Goal: Information Seeking & Learning: Learn about a topic

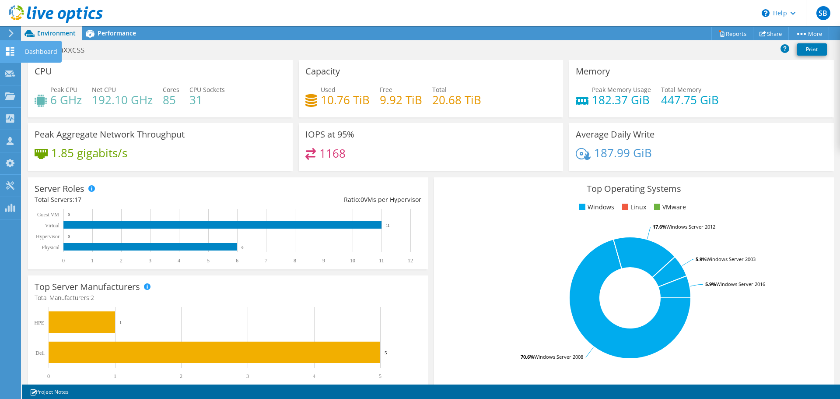
click at [14, 50] on icon at bounding box center [10, 51] width 11 height 8
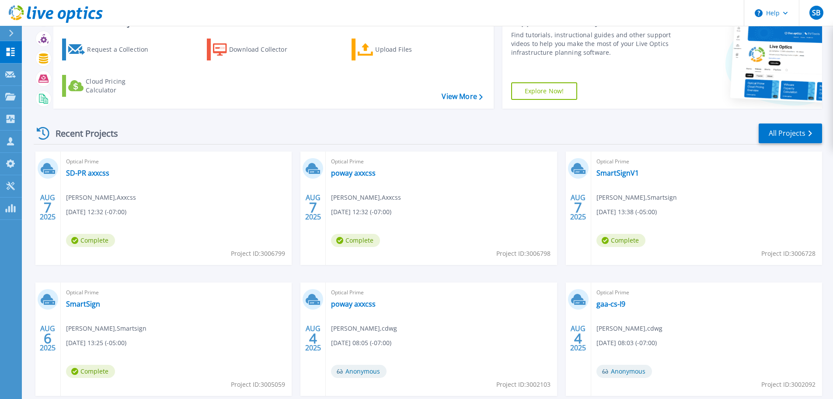
scroll to position [86, 0]
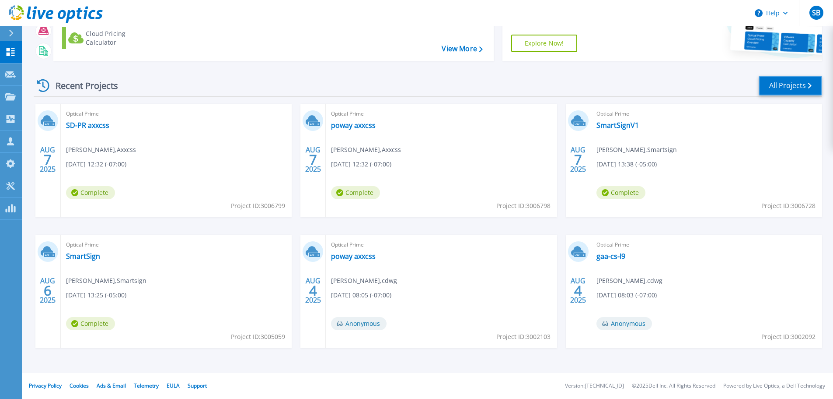
click at [792, 87] on link "All Projects" at bounding box center [790, 86] width 63 height 20
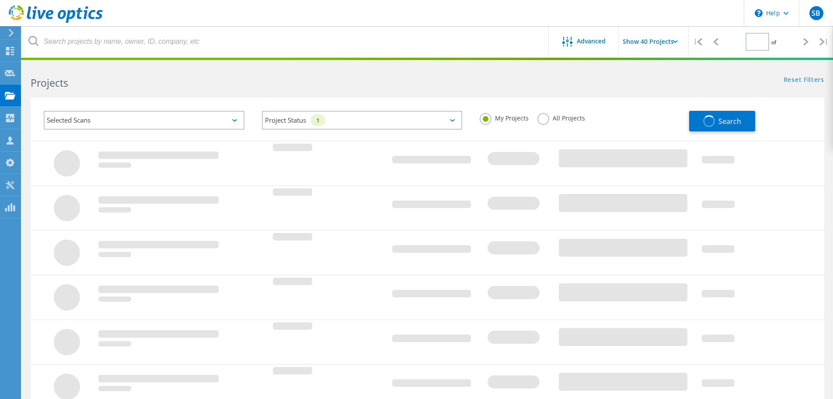
type input "1"
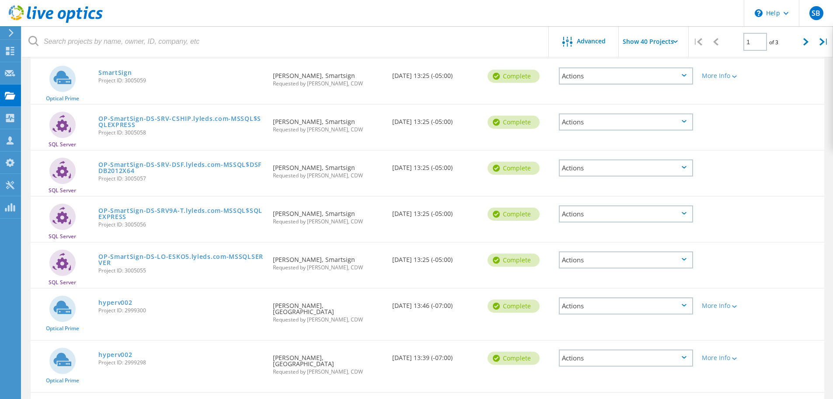
scroll to position [394, 0]
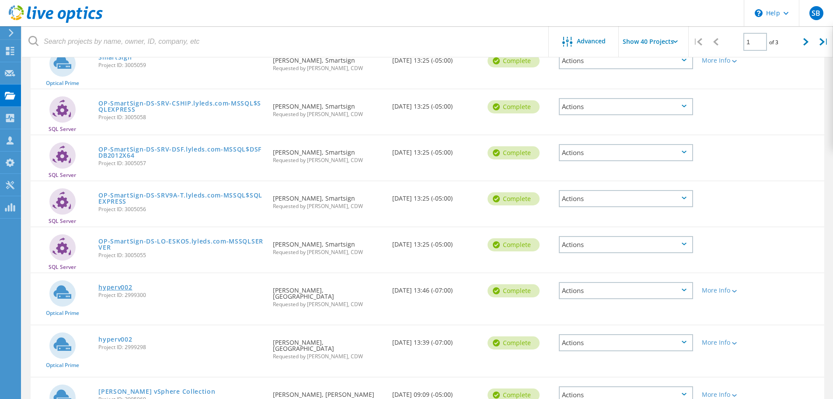
click at [118, 284] on link "hyperv002" at bounding box center [115, 287] width 34 height 6
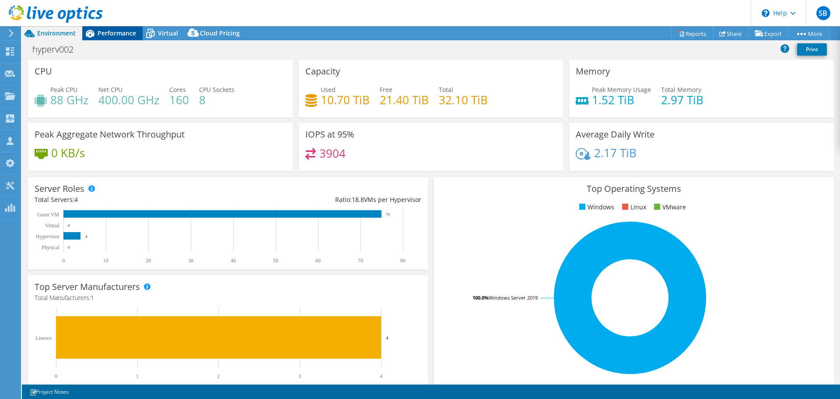
select select "USWest"
click at [119, 36] on span "Performance" at bounding box center [117, 33] width 39 height 8
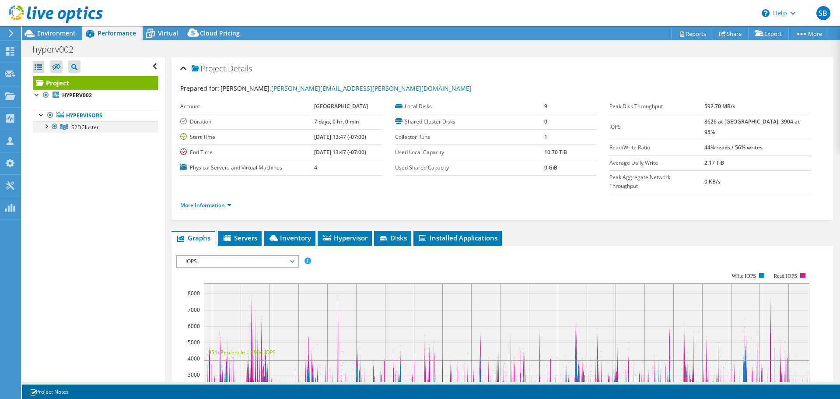
click at [49, 127] on div at bounding box center [46, 125] width 9 height 9
click at [53, 137] on div at bounding box center [50, 137] width 9 height 9
click at [50, 138] on div at bounding box center [50, 137] width 9 height 9
click at [101, 136] on link "HYPERV002" at bounding box center [95, 138] width 125 height 11
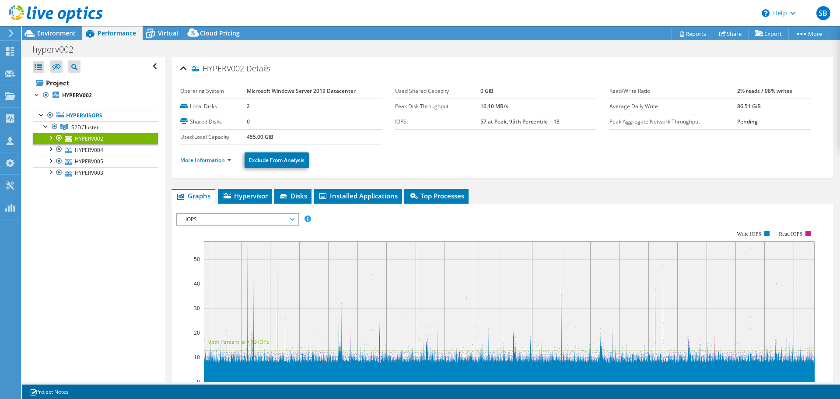
click at [157, 24] on header "SB Partner Team Member [PERSON_NAME] [EMAIL_ADDRESS][DOMAIN_NAME] CDW My Profil…" at bounding box center [420, 13] width 840 height 26
click at [161, 29] on div "Virtual" at bounding box center [164, 33] width 42 height 14
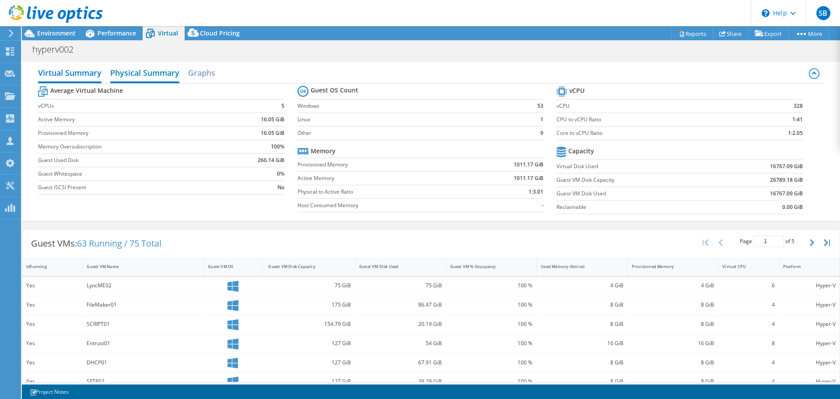
click at [156, 77] on h2 "Physical Summary" at bounding box center [144, 73] width 69 height 19
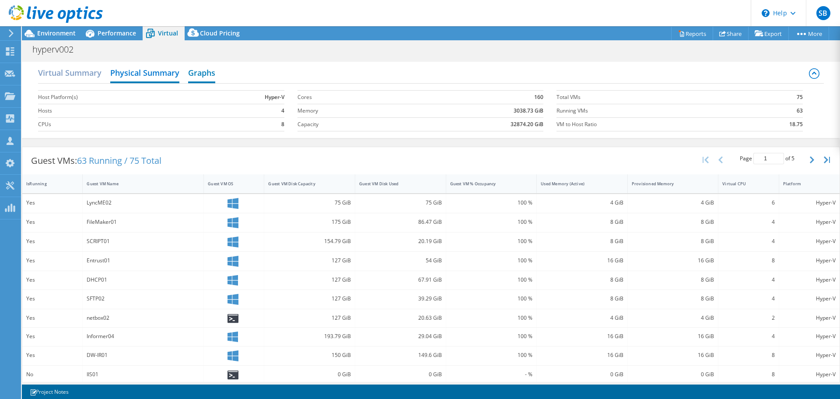
click at [205, 71] on h2 "Graphs" at bounding box center [201, 73] width 27 height 19
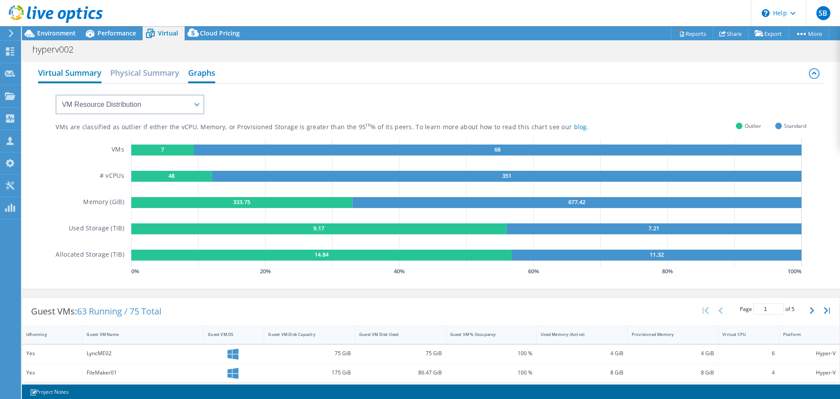
click at [88, 71] on h2 "Virtual Summary" at bounding box center [69, 73] width 63 height 19
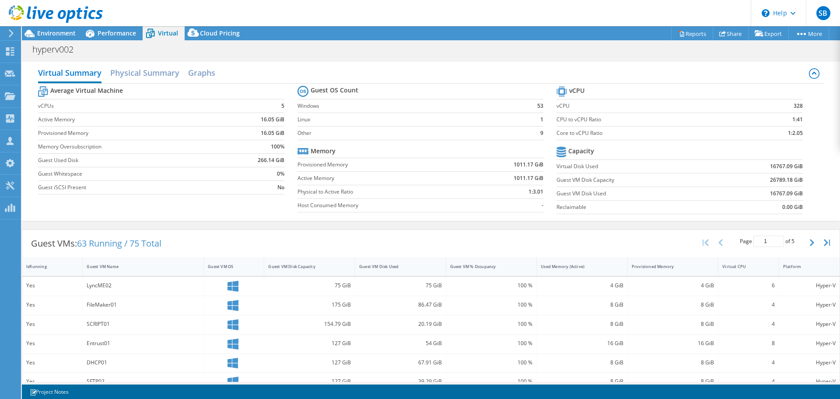
drag, startPoint x: 245, startPoint y: 245, endPoint x: 498, endPoint y: 245, distance: 252.5
drag, startPoint x: 514, startPoint y: 245, endPoint x: 522, endPoint y: 245, distance: 8.3
click at [516, 245] on div "Guest VMs: 63 Running / 75 Total Page 1 of 5 5 rows 10 rows 20 rows 25 rows 50 …" at bounding box center [430, 243] width 817 height 27
click at [803, 262] on div "Platform" at bounding box center [804, 266] width 50 height 14
click at [500, 269] on div "Guest VM % Occupancy" at bounding box center [486, 266] width 72 height 6
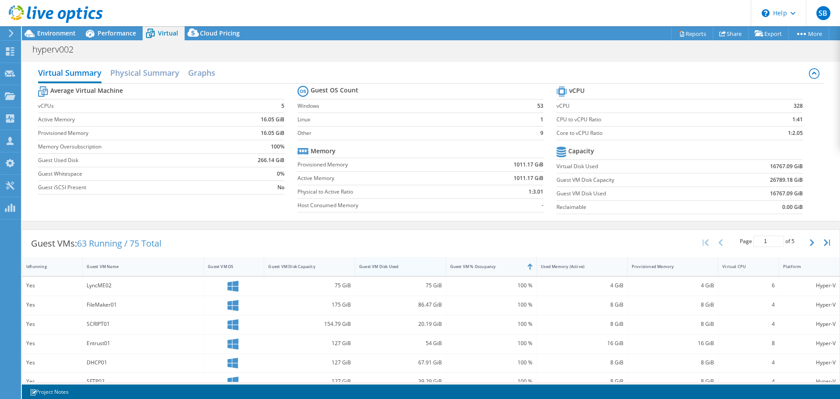
click at [371, 269] on div "Guest VM Disk Used" at bounding box center [395, 266] width 72 height 6
drag, startPoint x: 307, startPoint y: 269, endPoint x: 263, endPoint y: 267, distance: 43.8
click at [307, 269] on div "Guest VM Disk Capacity" at bounding box center [304, 266] width 80 height 14
click at [240, 264] on div "Guest VM OS" at bounding box center [229, 266] width 42 height 6
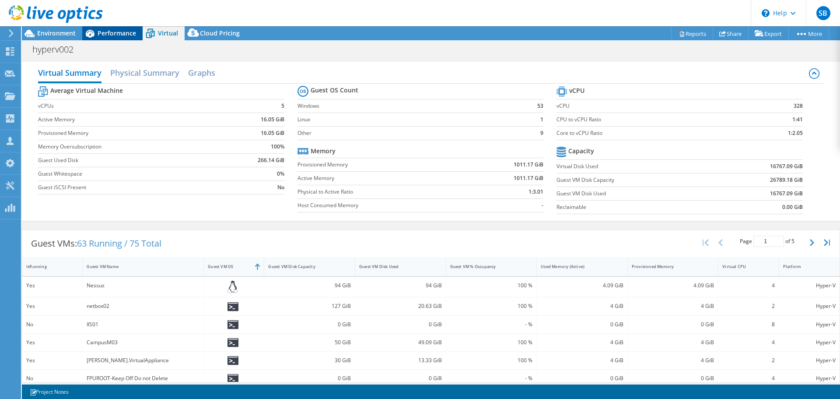
click at [128, 27] on div "Performance" at bounding box center [112, 33] width 60 height 14
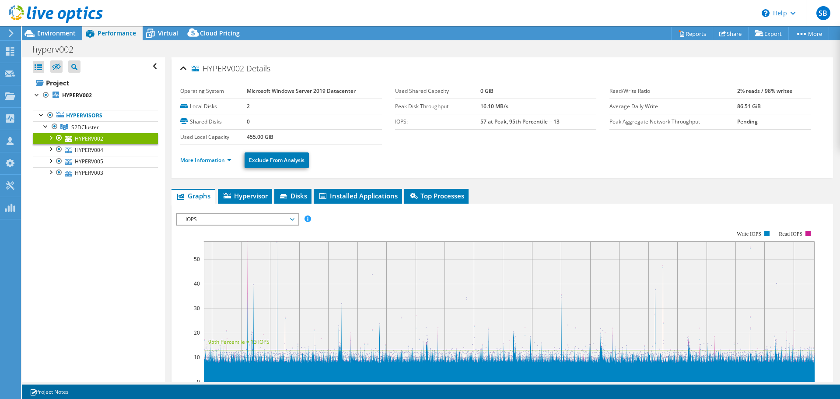
click at [231, 211] on div "IOPS Disk Throughput IO Size Latency Queue Depth CPU Percentage Memory Page Fau…" at bounding box center [502, 360] width 653 height 303
click at [228, 219] on span "IOPS" at bounding box center [237, 219] width 112 height 11
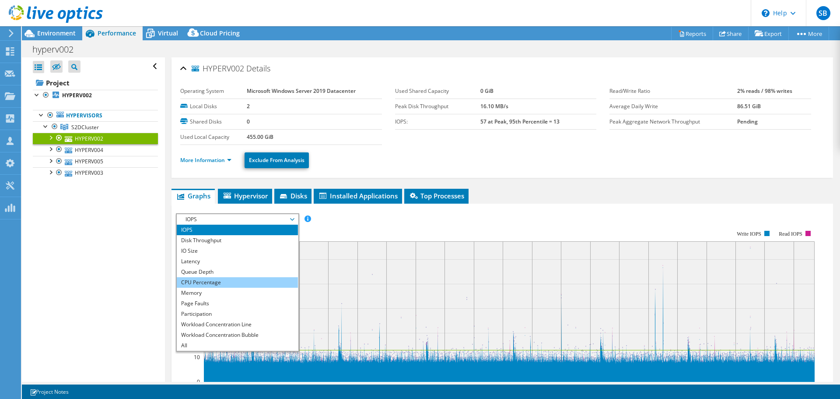
click at [212, 283] on li "CPU Percentage" at bounding box center [237, 282] width 121 height 11
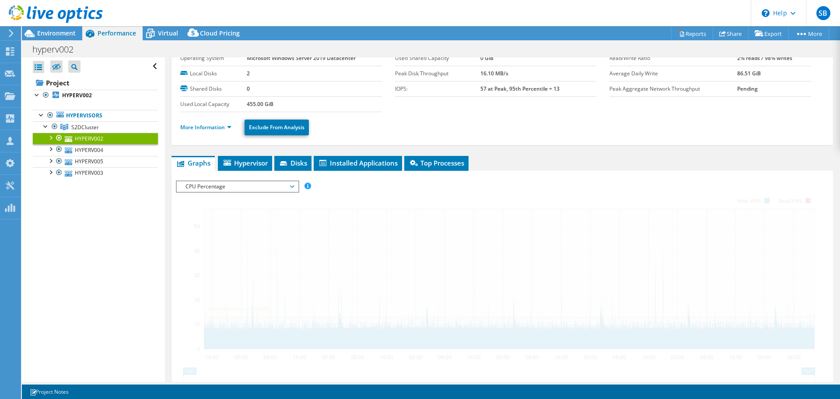
scroll to position [88, 0]
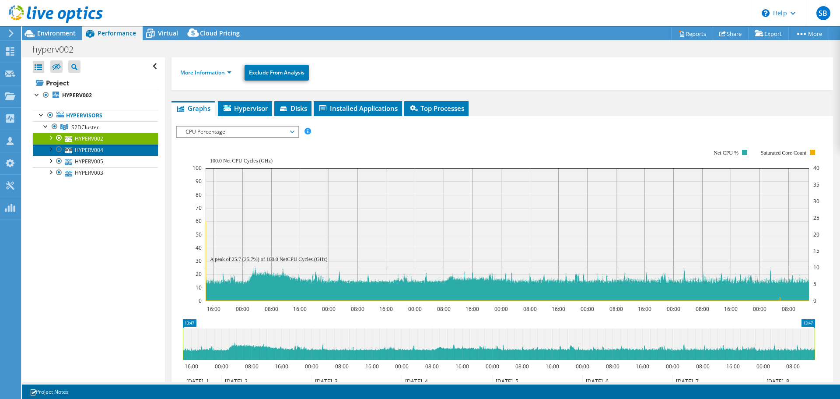
click at [86, 153] on link "HYPERV004" at bounding box center [95, 149] width 125 height 11
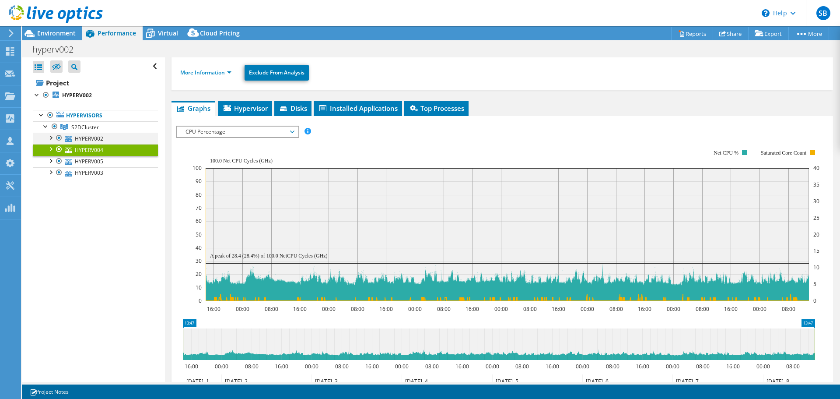
click at [53, 138] on div at bounding box center [50, 137] width 9 height 9
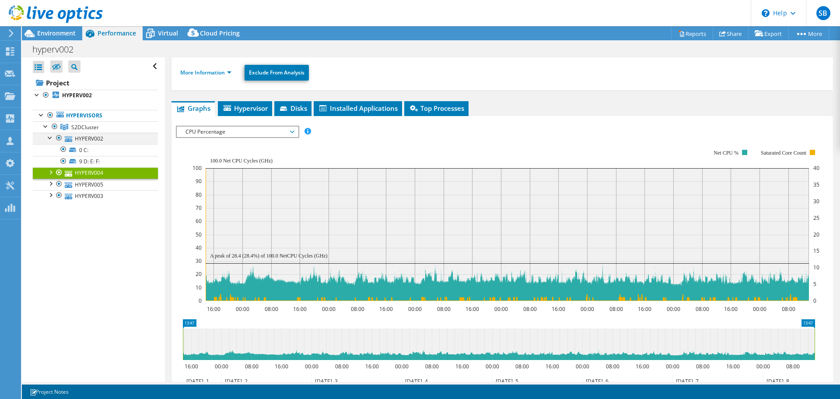
click at [48, 138] on div at bounding box center [50, 137] width 9 height 9
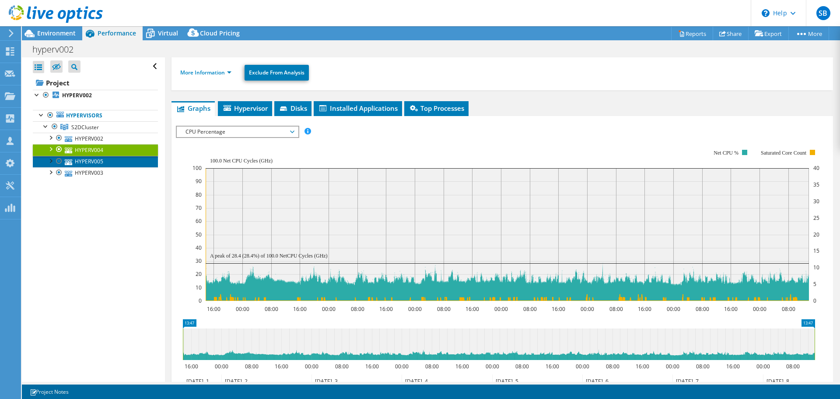
click at [110, 166] on link "HYPERV005" at bounding box center [95, 161] width 125 height 11
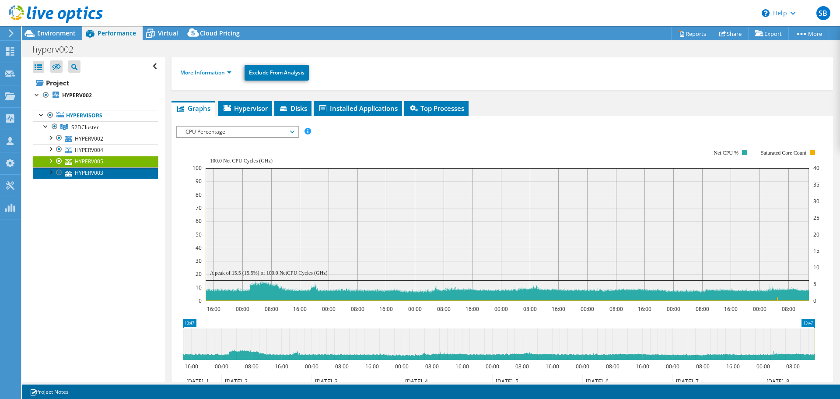
click at [94, 172] on link "HYPERV003" at bounding box center [95, 172] width 125 height 11
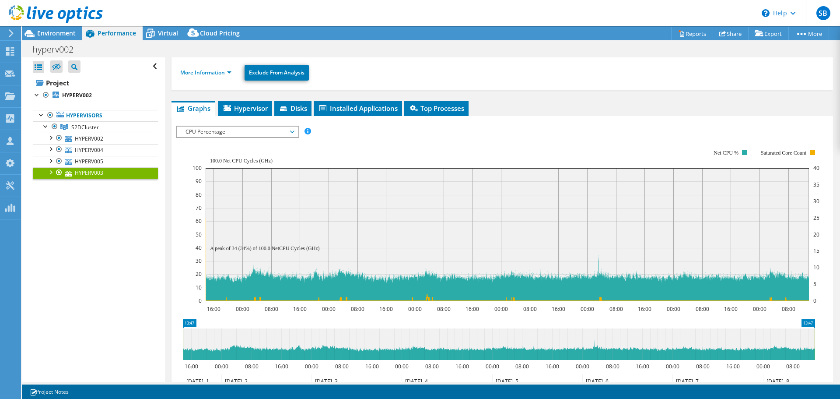
click at [108, 238] on div "Open All Close All Hide Excluded Nodes Project Tree Filter" at bounding box center [93, 219] width 143 height 324
click at [169, 35] on span "Virtual" at bounding box center [168, 33] width 20 height 8
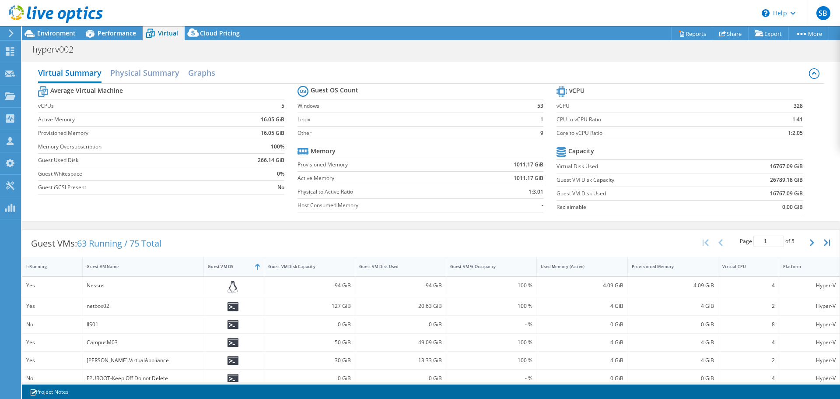
click at [274, 224] on div "Virtual Summary Physical Summary Graphs Average Virtual Machine vCPUs 5 Active …" at bounding box center [431, 141] width 818 height 168
